Goal: Check status: Check status

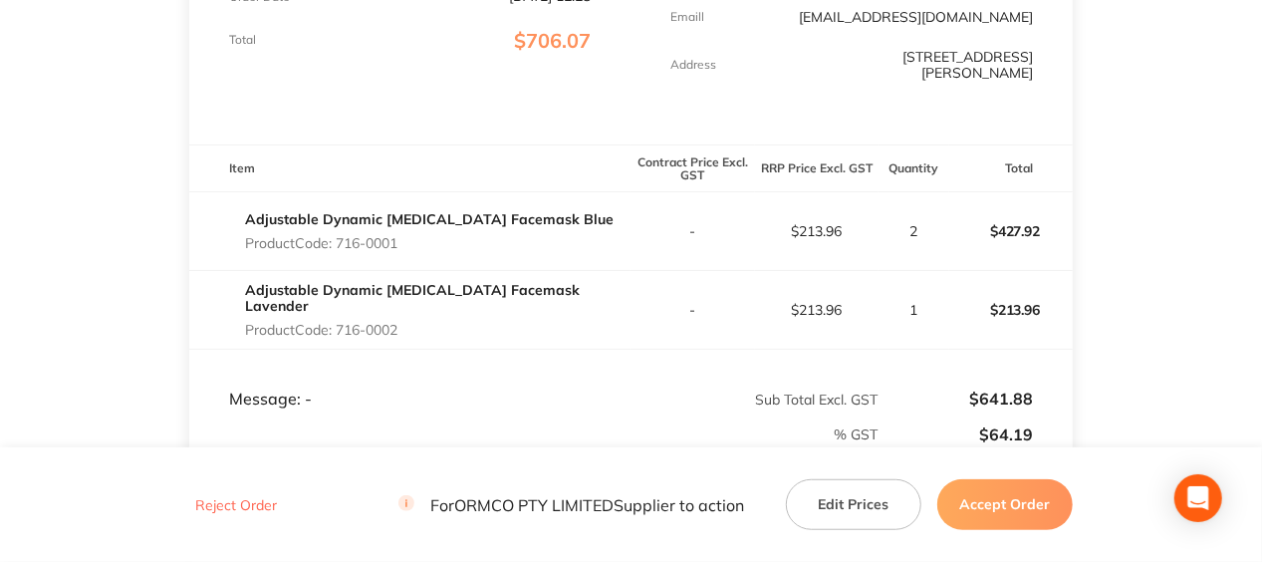
scroll to position [467, 0]
click at [967, 491] on button "Accept Order" at bounding box center [1004, 504] width 135 height 50
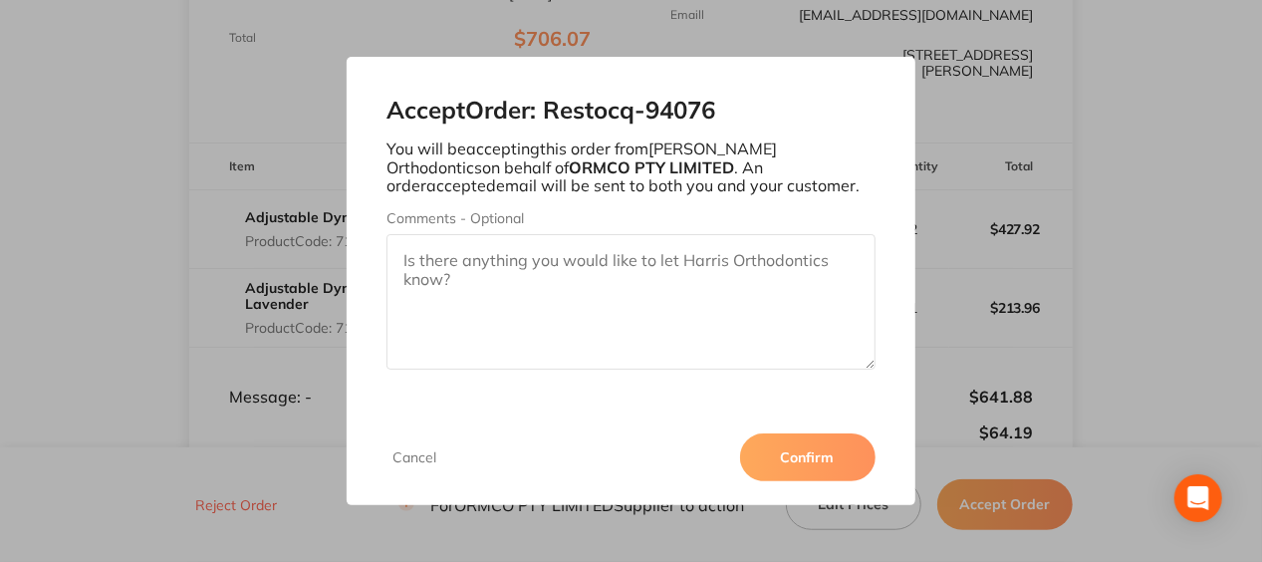
click at [782, 447] on button "Confirm" at bounding box center [807, 457] width 135 height 48
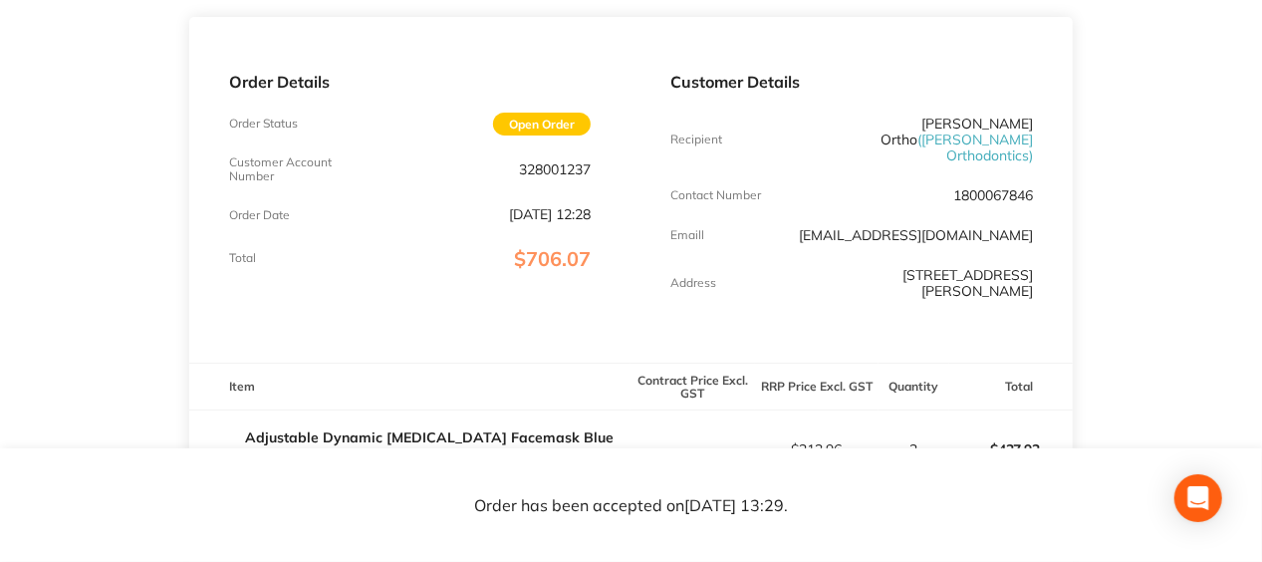
scroll to position [211, 0]
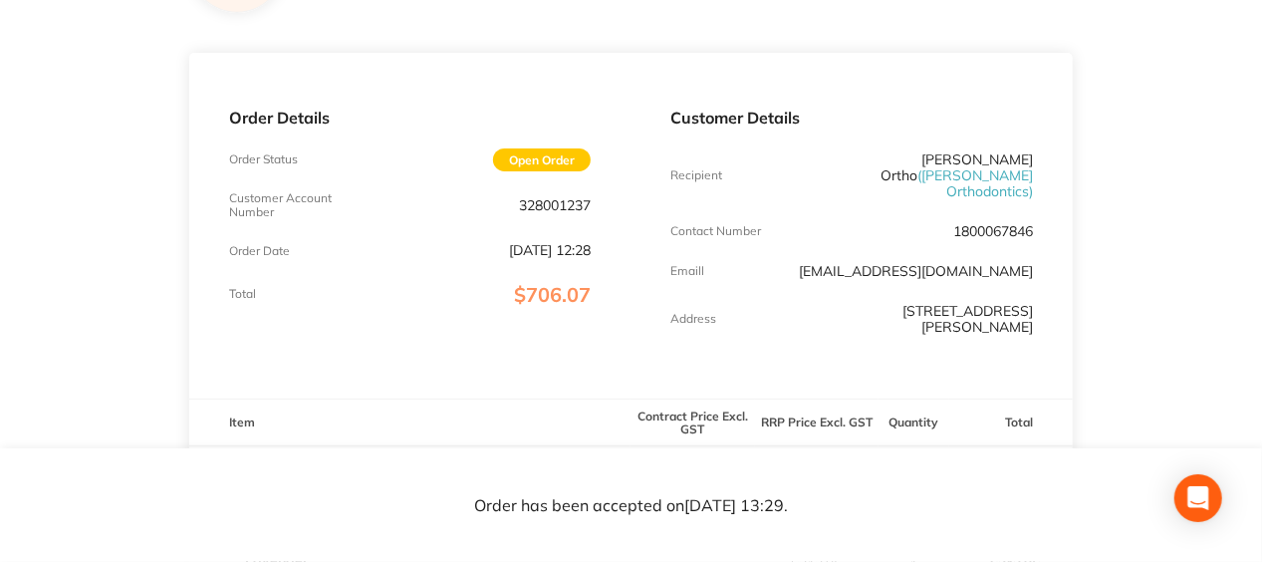
drag, startPoint x: 1261, startPoint y: 203, endPoint x: 1265, endPoint y: 277, distance: 73.8
click at [1262, 277] on html "ORMCO PTY LIMITED Order ID: Restocq- 94076 Download as PDF Order Details Order …" at bounding box center [631, 70] width 1262 height 562
click at [1251, 292] on main "ORMCO PTY LIMITED Order ID: Restocq- 94076 Download as PDF Order Details Order …" at bounding box center [631, 426] width 1262 height 1096
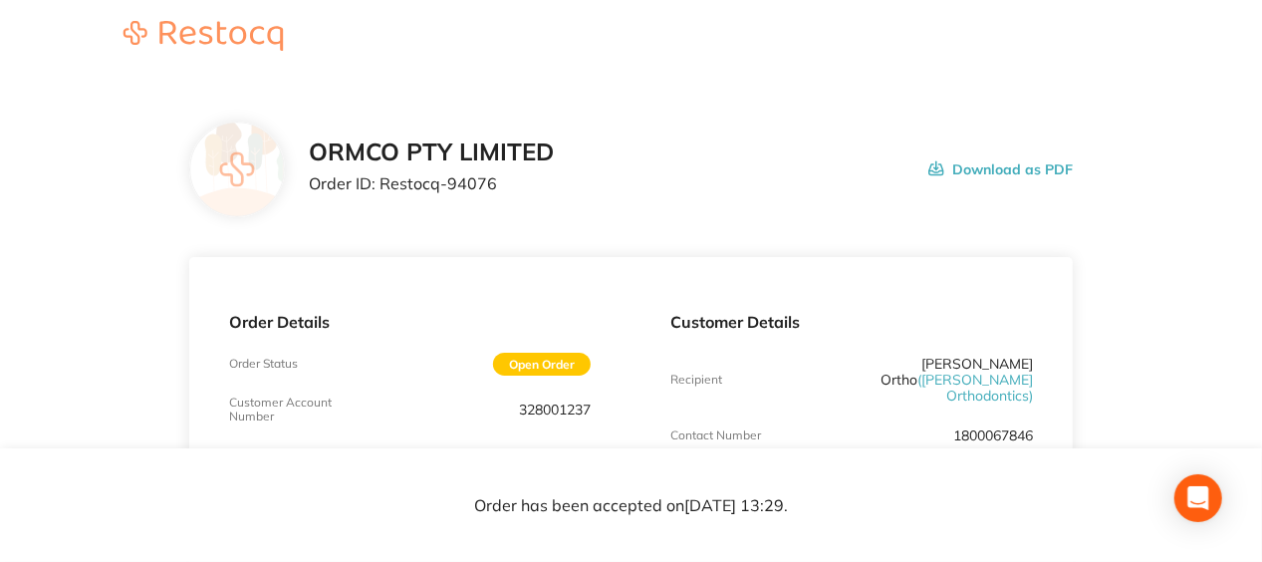
scroll to position [9, 0]
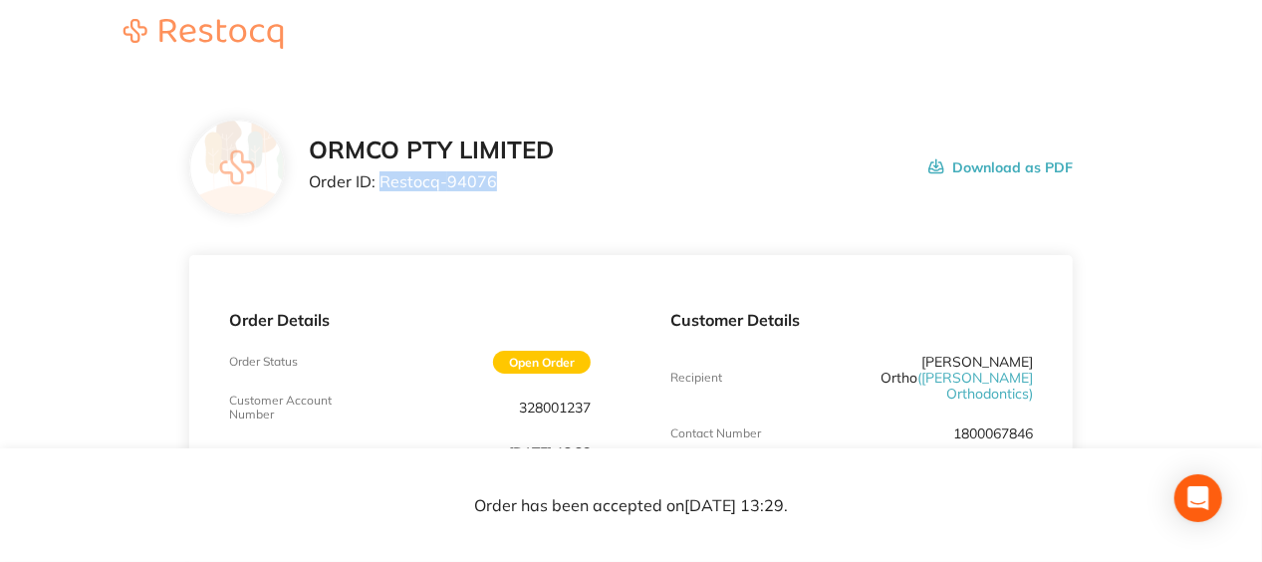
drag, startPoint x: 499, startPoint y: 179, endPoint x: 379, endPoint y: 195, distance: 120.5
click at [379, 195] on div "ORMCO PTY LIMITED Order ID: Restocq- 94076" at bounding box center [431, 167] width 245 height 62
copy p "Restocq- 94076"
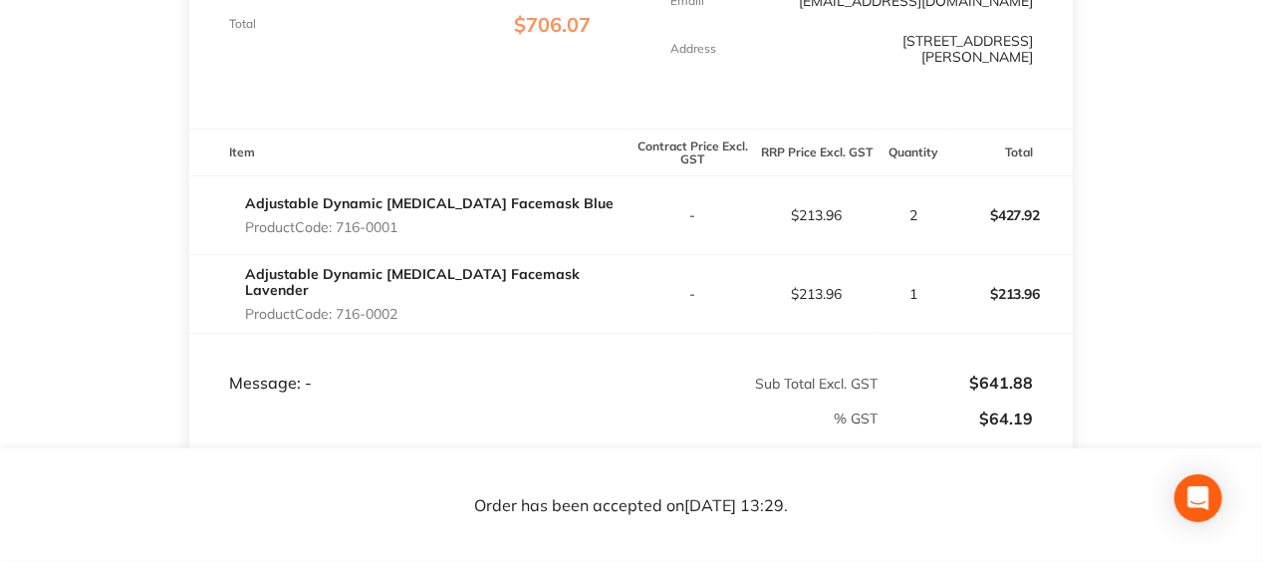
scroll to position [486, 0]
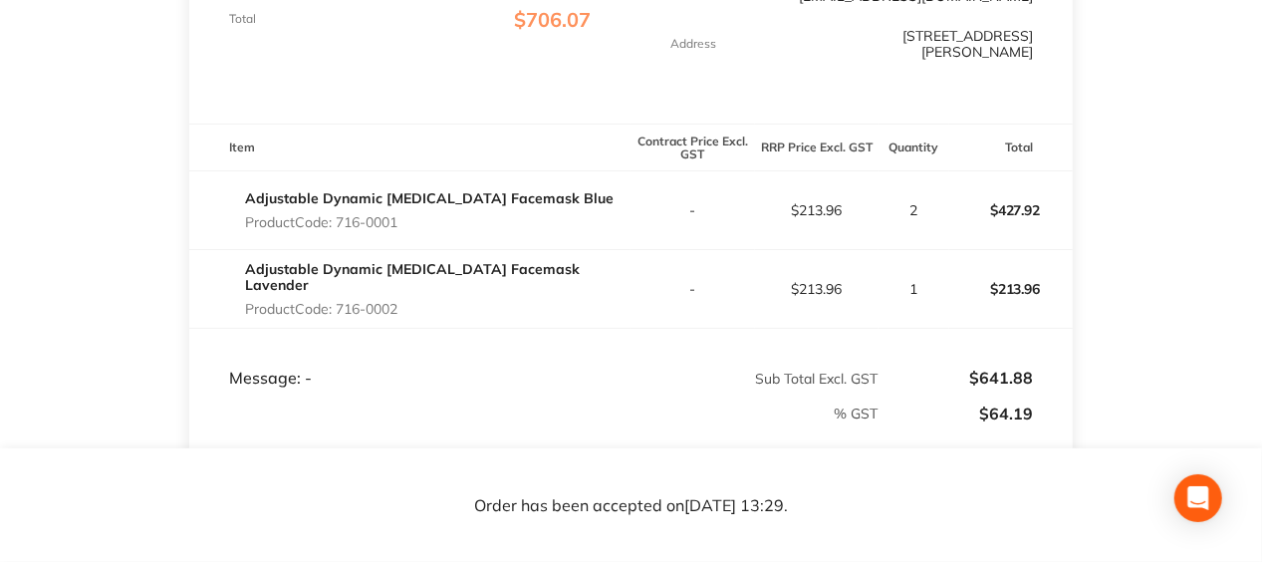
drag, startPoint x: 406, startPoint y: 212, endPoint x: 338, endPoint y: 211, distance: 68.7
click at [338, 214] on p "Product Code: 716-0001" at bounding box center [429, 222] width 368 height 16
copy p "716-0001"
